Goal: Find specific page/section: Find specific page/section

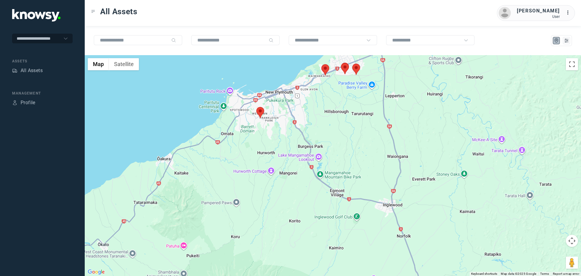
click at [352, 68] on div at bounding box center [333, 165] width 496 height 221
click at [352, 64] on area at bounding box center [352, 64] width 0 height 0
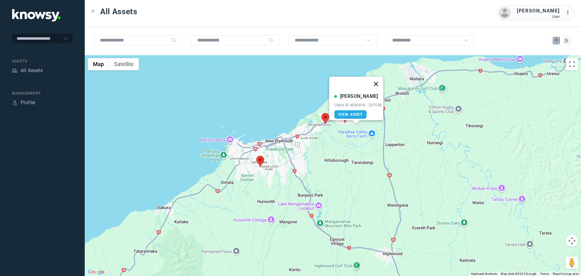
click at [381, 83] on button "Close" at bounding box center [375, 84] width 15 height 15
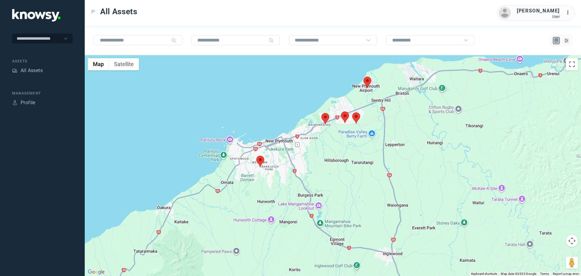
click at [341, 112] on area at bounding box center [341, 112] width 0 height 0
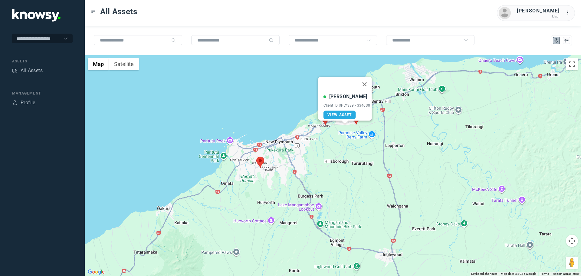
drag, startPoint x: 367, startPoint y: 82, endPoint x: 354, endPoint y: 119, distance: 39.4
click at [367, 82] on button "Close" at bounding box center [364, 84] width 15 height 15
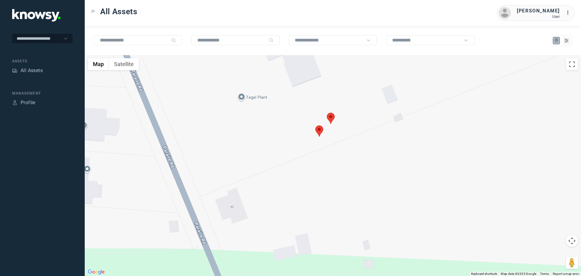
click at [327, 113] on area at bounding box center [327, 113] width 0 height 0
click at [329, 113] on span "View Asset" at bounding box center [324, 115] width 25 height 4
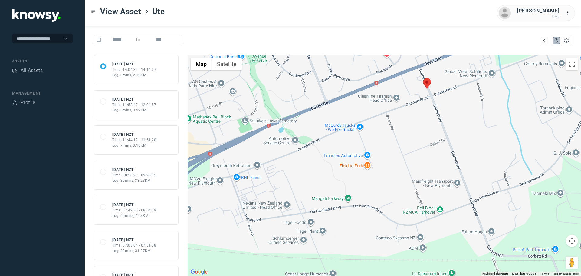
click at [148, 109] on div "Log: 6mins, 3.22KM" at bounding box center [134, 109] width 44 height 5
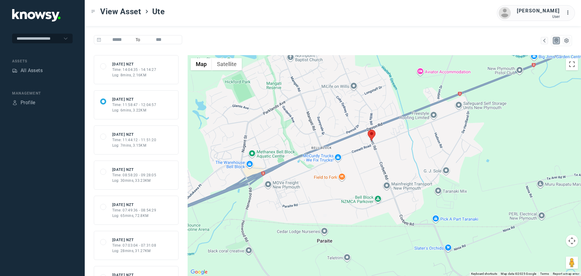
click at [150, 144] on div "Log: 7mins, 3.15KM" at bounding box center [134, 144] width 44 height 5
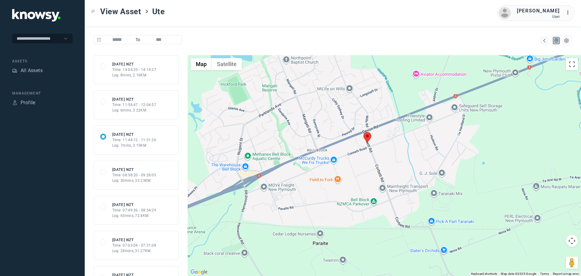
click at [148, 176] on div "Time: 08:58:20 - 09:28:05" at bounding box center [134, 174] width 44 height 5
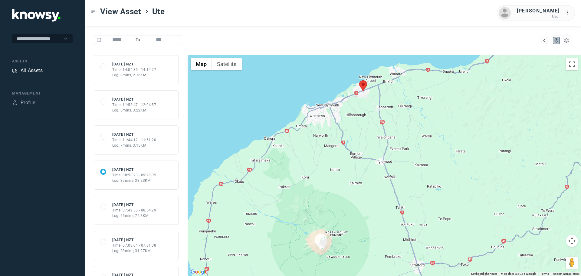
click at [38, 71] on div "All Assets" at bounding box center [32, 70] width 22 height 7
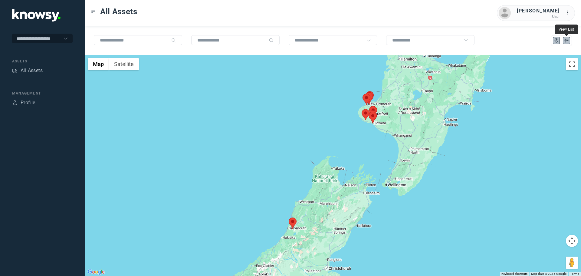
click at [566, 41] on icon "List" at bounding box center [566, 40] width 5 height 5
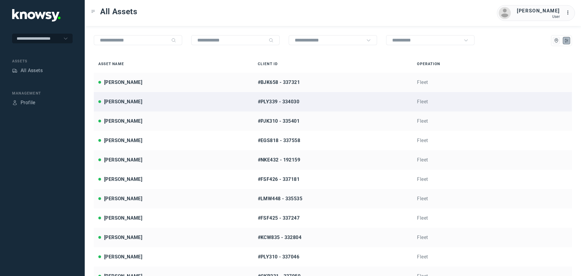
click at [134, 102] on div "[PERSON_NAME]" at bounding box center [123, 101] width 38 height 7
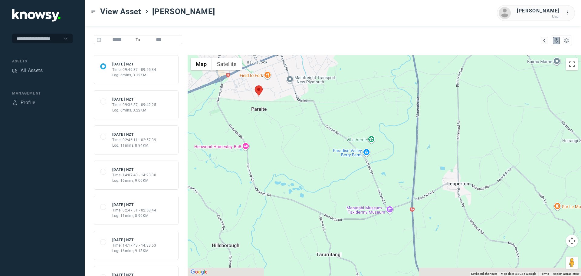
drag, startPoint x: 496, startPoint y: 242, endPoint x: 368, endPoint y: 107, distance: 186.4
click at [368, 107] on div at bounding box center [384, 165] width 393 height 221
click at [28, 65] on nav "Assets All Assets" at bounding box center [42, 66] width 61 height 17
click at [30, 72] on div "All Assets" at bounding box center [32, 70] width 22 height 7
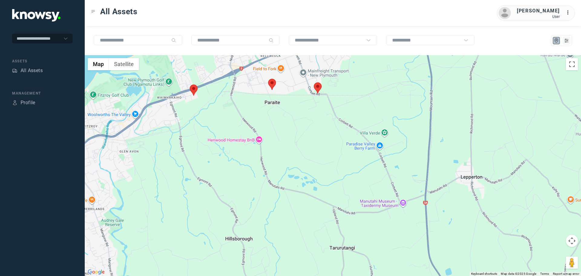
click at [314, 82] on area at bounding box center [314, 82] width 0 height 0
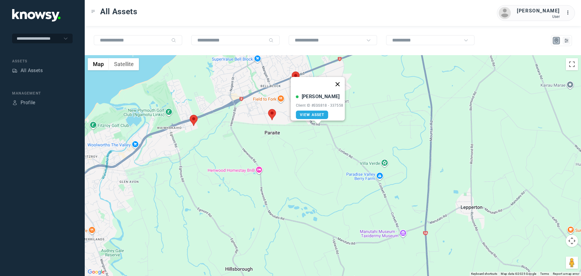
click at [336, 82] on button "Close" at bounding box center [337, 84] width 15 height 15
click at [292, 71] on area at bounding box center [292, 71] width 0 height 0
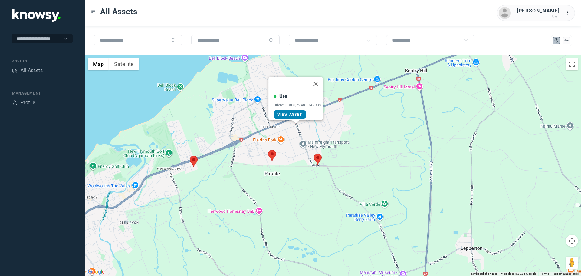
click at [296, 112] on span "View Asset" at bounding box center [289, 114] width 25 height 4
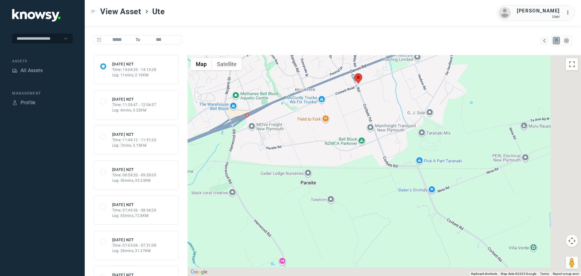
drag, startPoint x: 500, startPoint y: 187, endPoint x: 421, endPoint y: 152, distance: 86.1
click at [421, 152] on div at bounding box center [384, 165] width 393 height 221
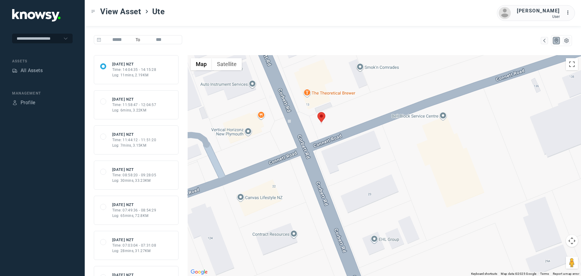
drag, startPoint x: 346, startPoint y: 112, endPoint x: 356, endPoint y: 139, distance: 28.2
click at [356, 139] on div at bounding box center [384, 165] width 393 height 221
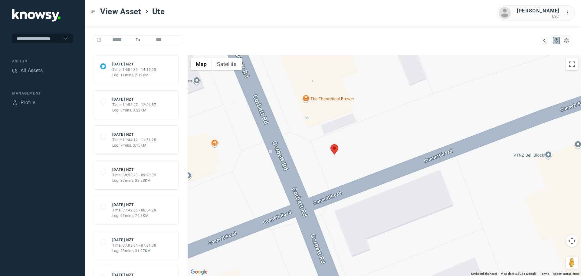
drag, startPoint x: 356, startPoint y: 124, endPoint x: 359, endPoint y: 133, distance: 9.6
click at [359, 133] on div at bounding box center [384, 165] width 393 height 221
click at [305, 99] on div at bounding box center [384, 165] width 393 height 221
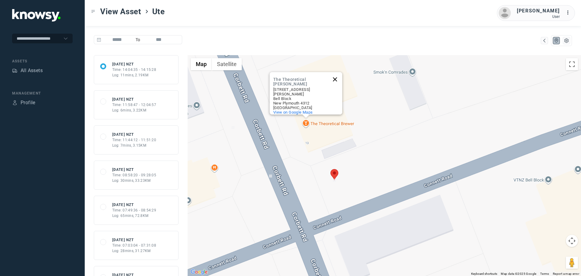
click at [336, 81] on button "Close" at bounding box center [335, 79] width 15 height 15
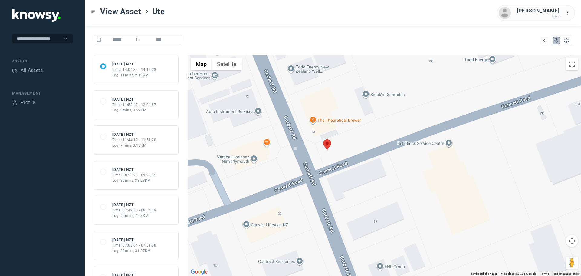
drag, startPoint x: 353, startPoint y: 242, endPoint x: 356, endPoint y: 174, distance: 67.5
click at [356, 174] on div at bounding box center [384, 165] width 393 height 221
click at [38, 69] on div "All Assets" at bounding box center [32, 70] width 22 height 7
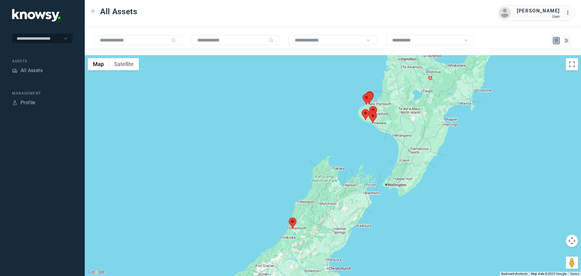
click at [35, 75] on div "All Assets" at bounding box center [42, 71] width 61 height 8
click at [36, 70] on div "All Assets" at bounding box center [32, 70] width 22 height 7
click at [38, 71] on div "All Assets" at bounding box center [32, 70] width 22 height 7
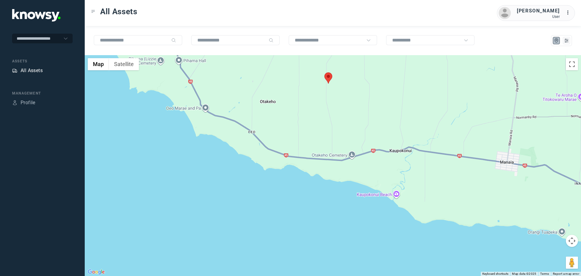
click at [36, 69] on div "All Assets" at bounding box center [32, 70] width 22 height 7
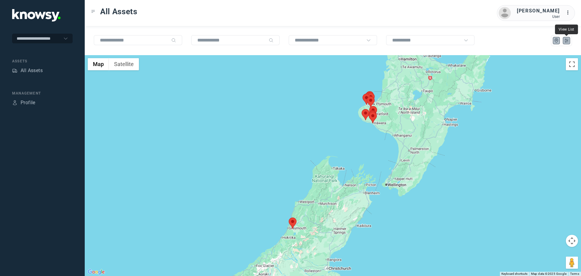
click at [567, 41] on icon "List" at bounding box center [566, 40] width 4 height 3
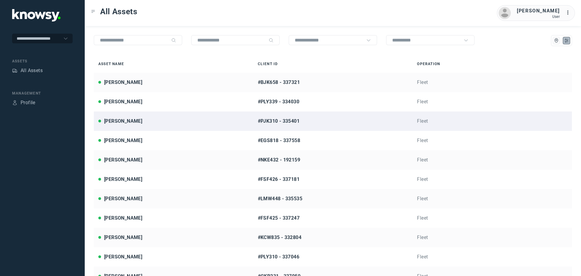
click at [147, 121] on div "[PERSON_NAME]" at bounding box center [173, 120] width 150 height 7
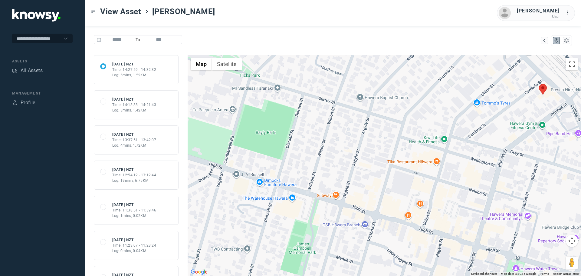
click at [154, 113] on div "68abc80a913a8a2d55651112 [DATE] NZT Time: 14:18:38 - 14:21:43 Log: 3mins, 1.42KM" at bounding box center [136, 104] width 85 height 29
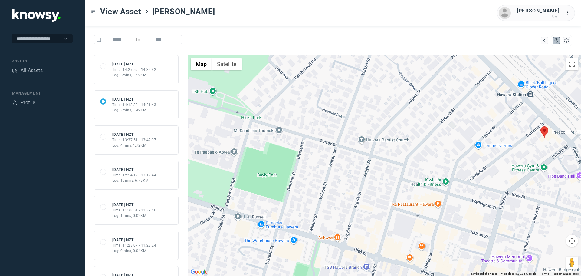
click at [152, 144] on div "Log: 4mins, 1.72KM" at bounding box center [134, 144] width 44 height 5
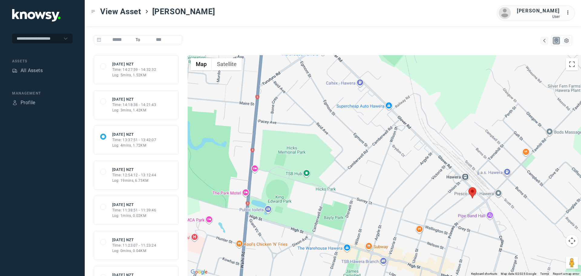
click at [151, 112] on div "Log: 3mins, 1.42KM" at bounding box center [134, 109] width 44 height 5
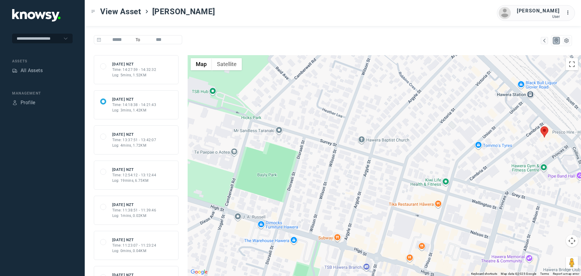
click at [146, 70] on div "Time: 14:27:59 - 14:32:32" at bounding box center [134, 69] width 44 height 5
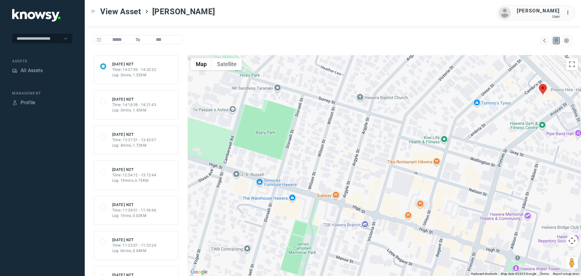
click at [88, 66] on div "68abca39d7f98b079b240189 [DATE] NZT Time: 14:27:59 - 14:32:32 Log: 5mins, 1.52K…" at bounding box center [136, 165] width 103 height 221
click at [38, 73] on div "All Assets" at bounding box center [32, 70] width 22 height 7
